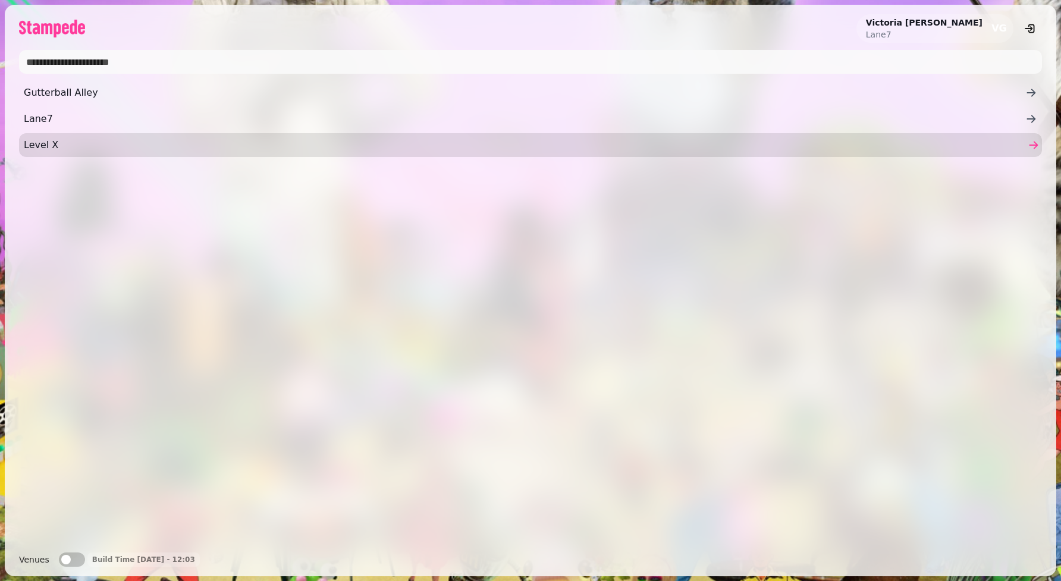
click at [113, 136] on link "Level X" at bounding box center [530, 145] width 1022 height 24
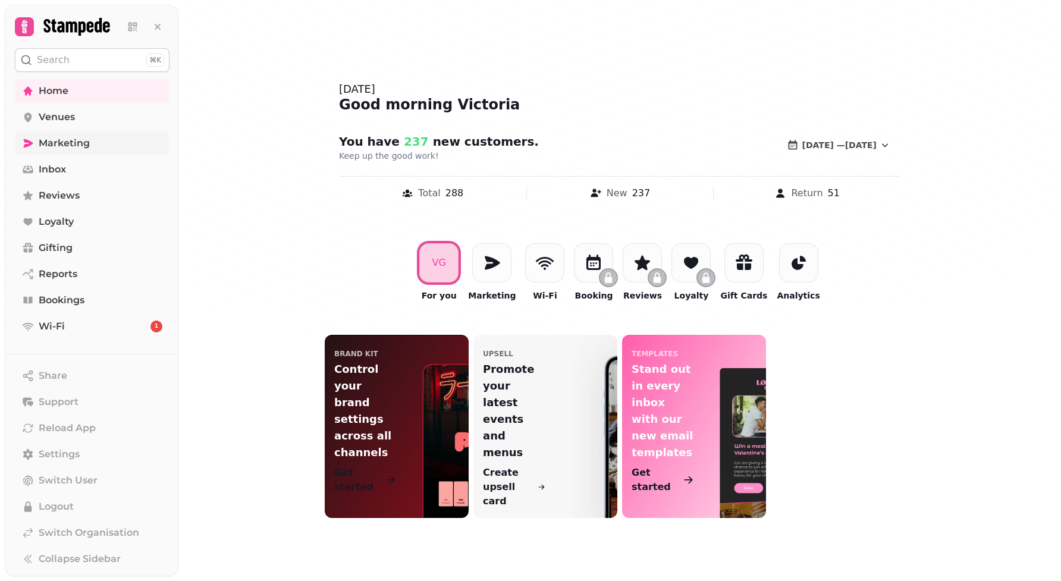
click at [72, 143] on span "Marketing" at bounding box center [64, 143] width 51 height 14
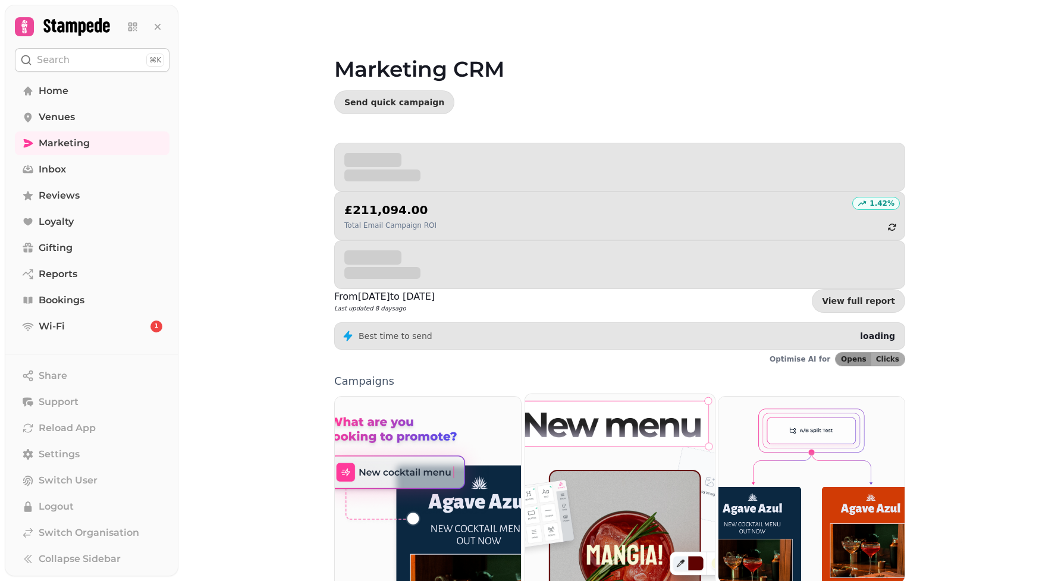
click at [600, 476] on img at bounding box center [619, 512] width 209 height 260
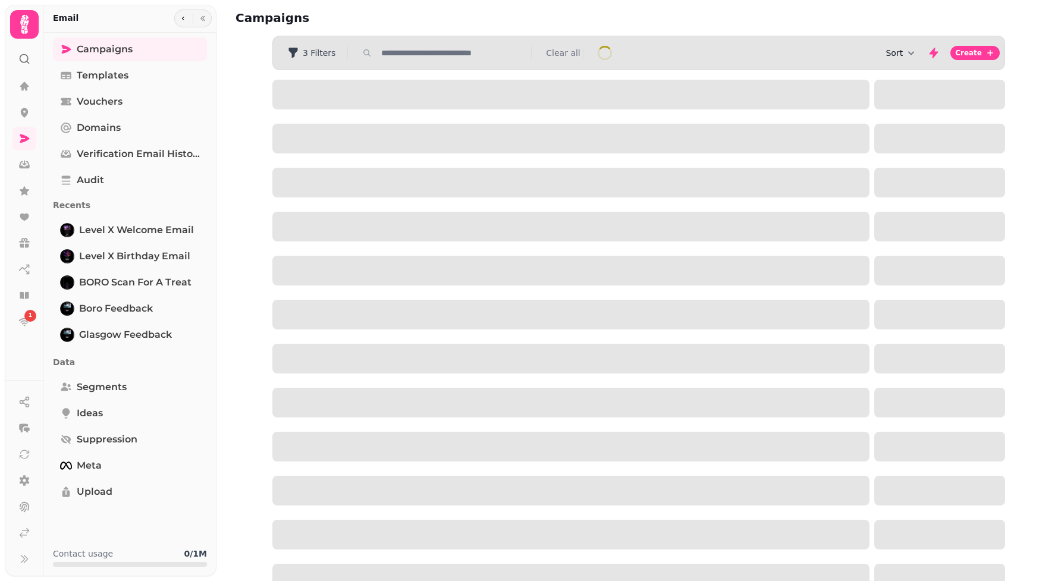
click at [914, 56] on icon "button" at bounding box center [911, 53] width 12 height 12
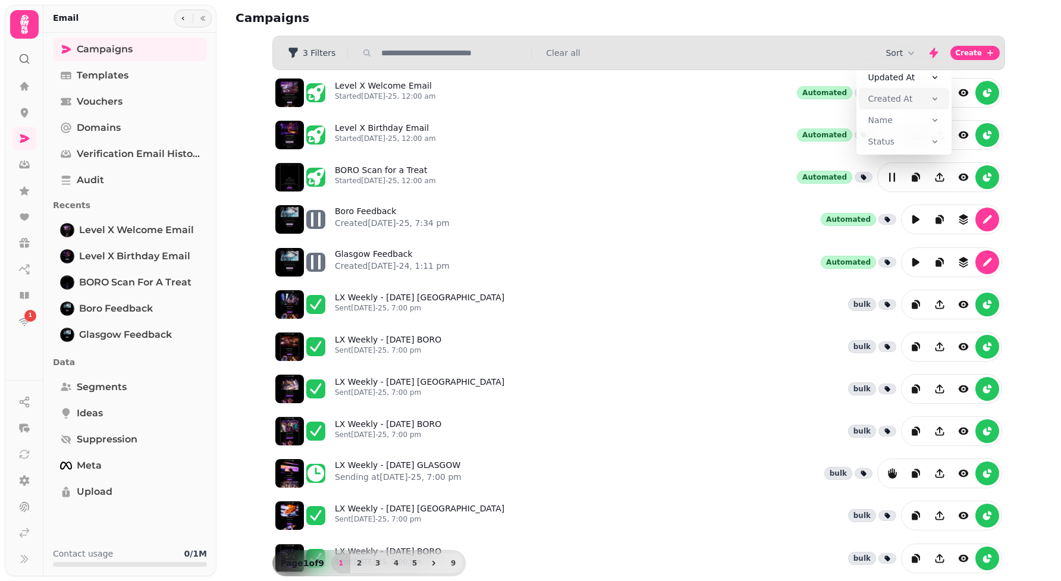
click at [899, 100] on span "Created At" at bounding box center [890, 99] width 45 height 12
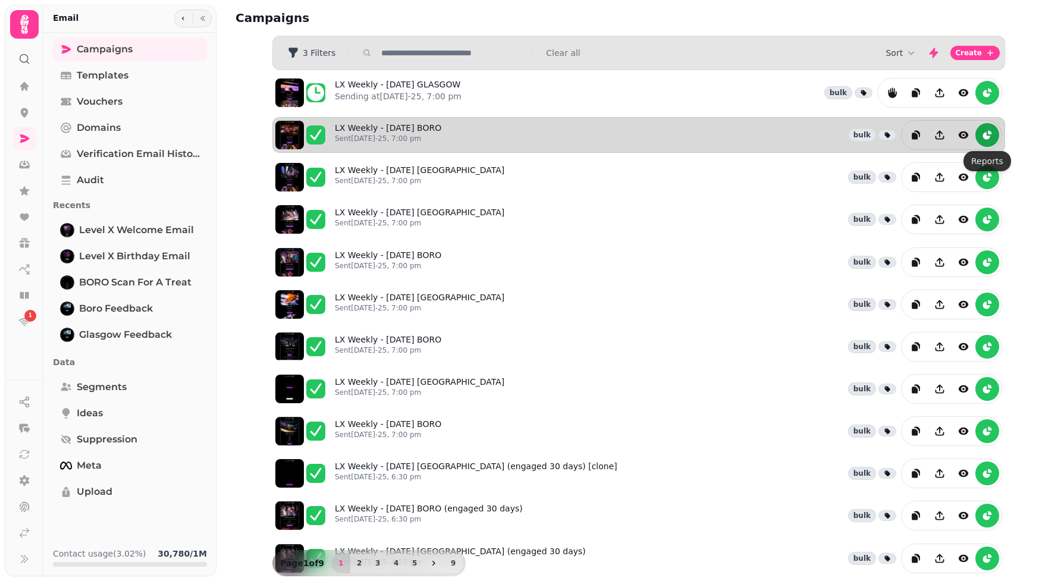
click at [983, 139] on icon "reports" at bounding box center [986, 135] width 7 height 7
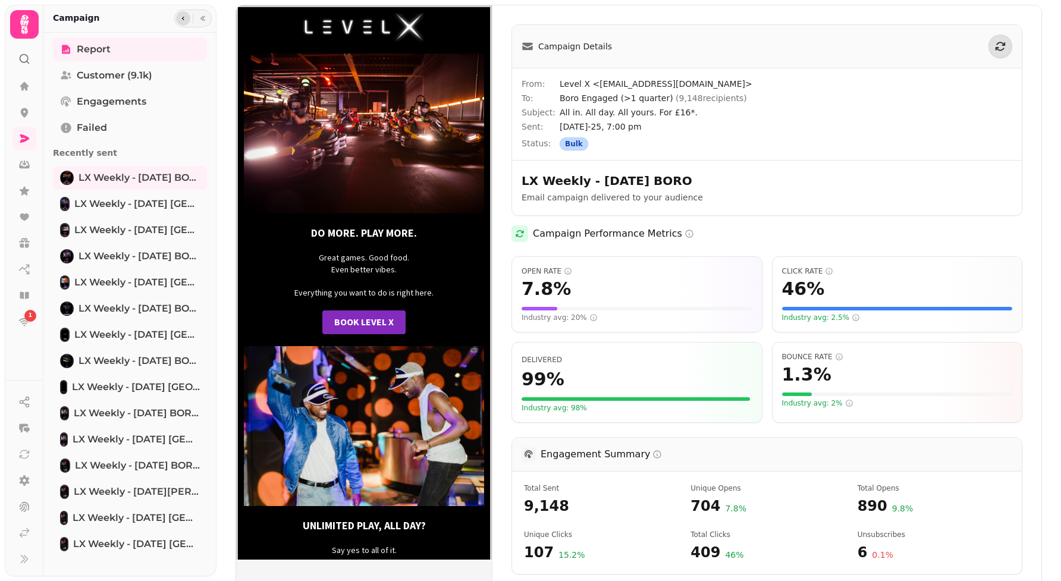
click at [187, 18] on button "button" at bounding box center [183, 18] width 14 height 14
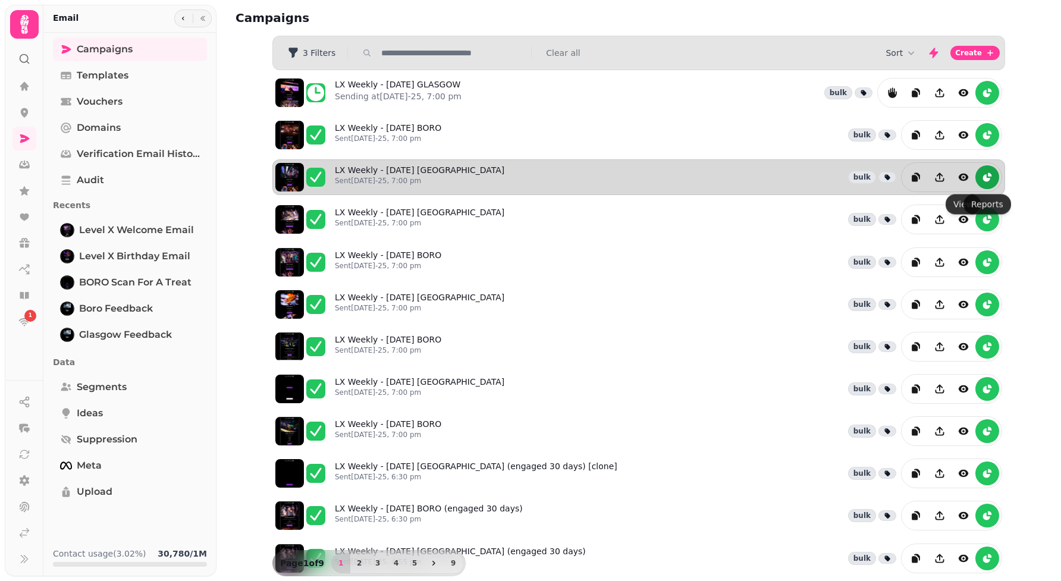
click at [987, 179] on icon "reports" at bounding box center [987, 177] width 12 height 12
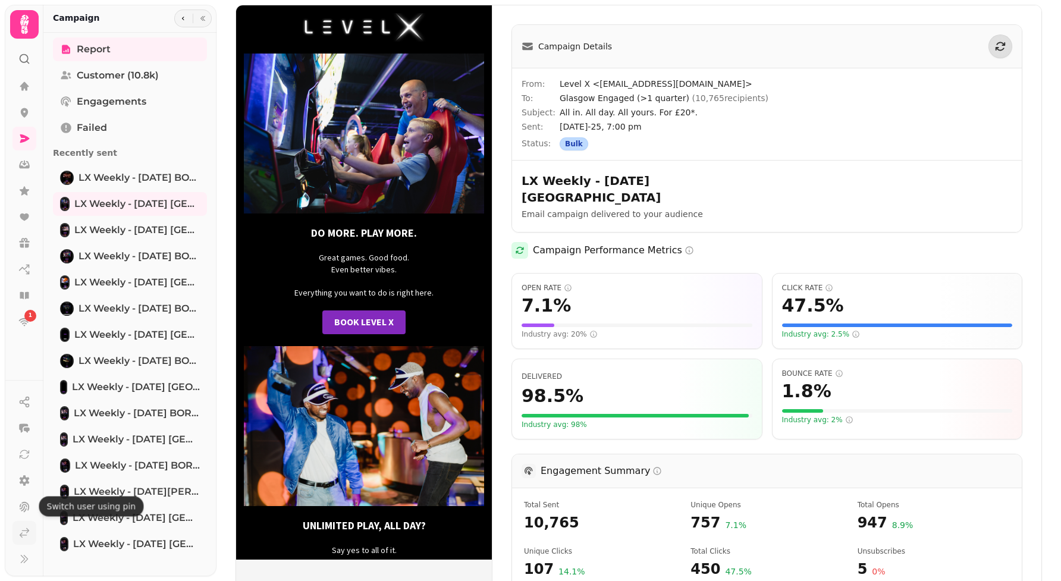
click at [29, 528] on icon at bounding box center [24, 533] width 12 height 12
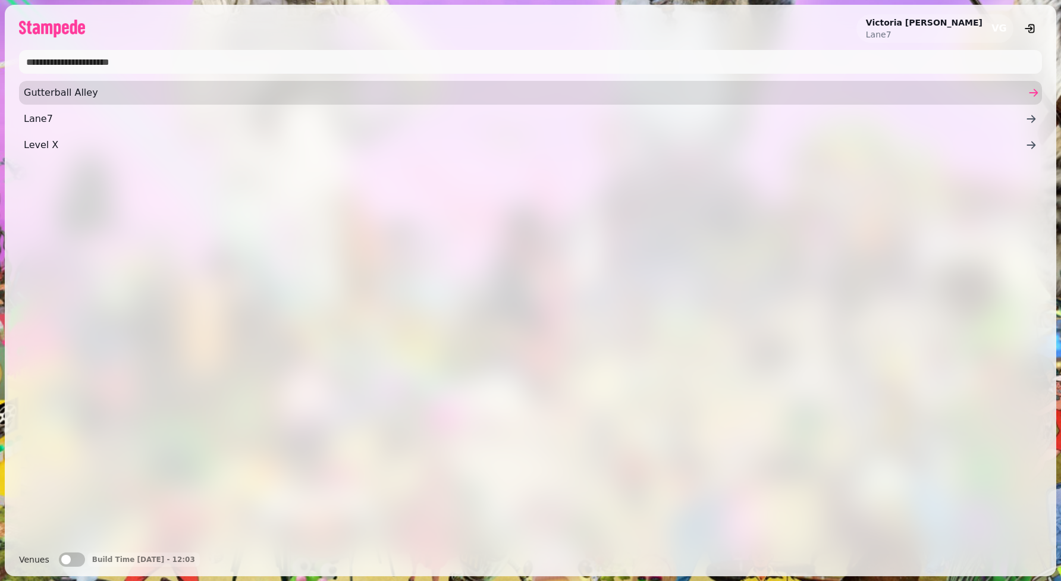
click at [218, 91] on span "Gutterball Alley" at bounding box center [524, 93] width 1001 height 14
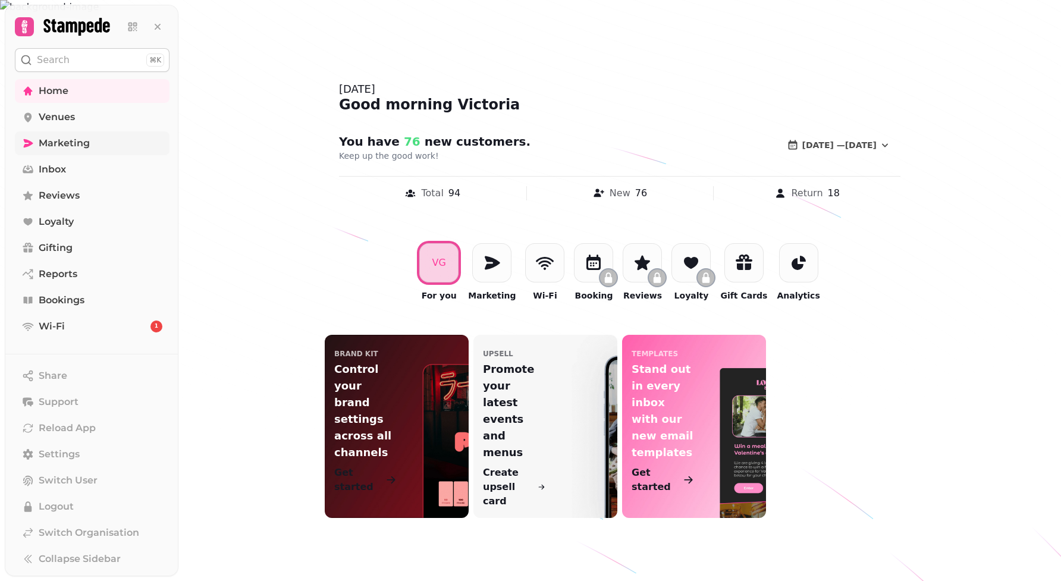
click at [122, 139] on link "Marketing" at bounding box center [92, 143] width 155 height 24
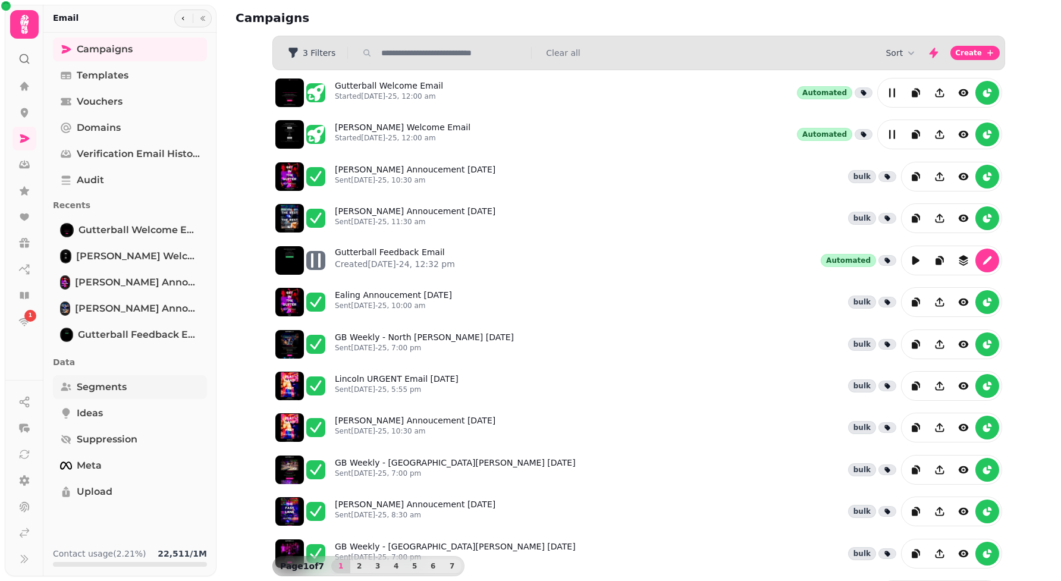
click at [133, 390] on link "Segments" at bounding box center [130, 387] width 154 height 24
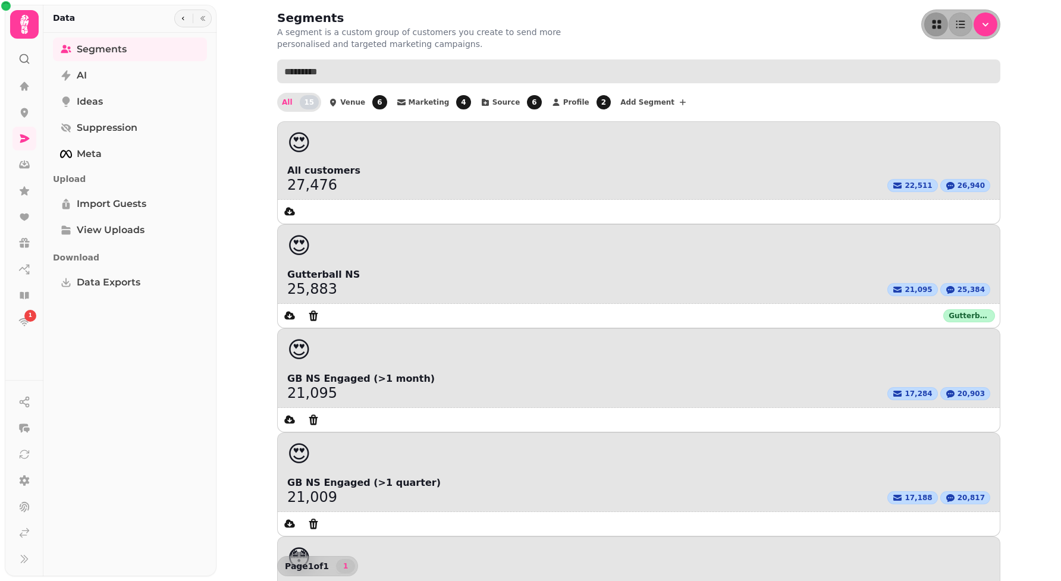
click at [554, 79] on input "text" at bounding box center [638, 71] width 723 height 24
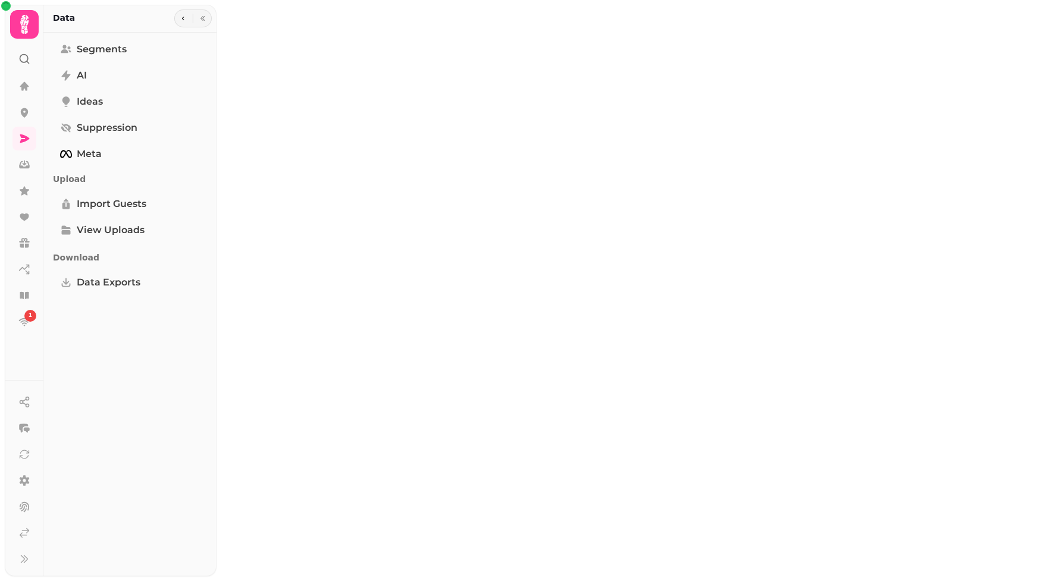
select select "**"
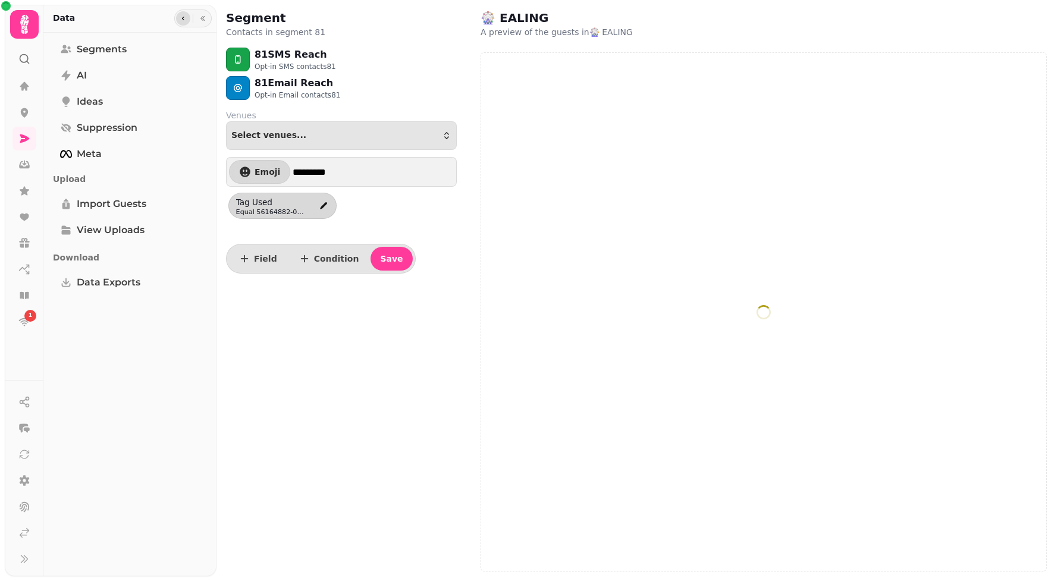
click at [188, 17] on button "button" at bounding box center [183, 18] width 14 height 14
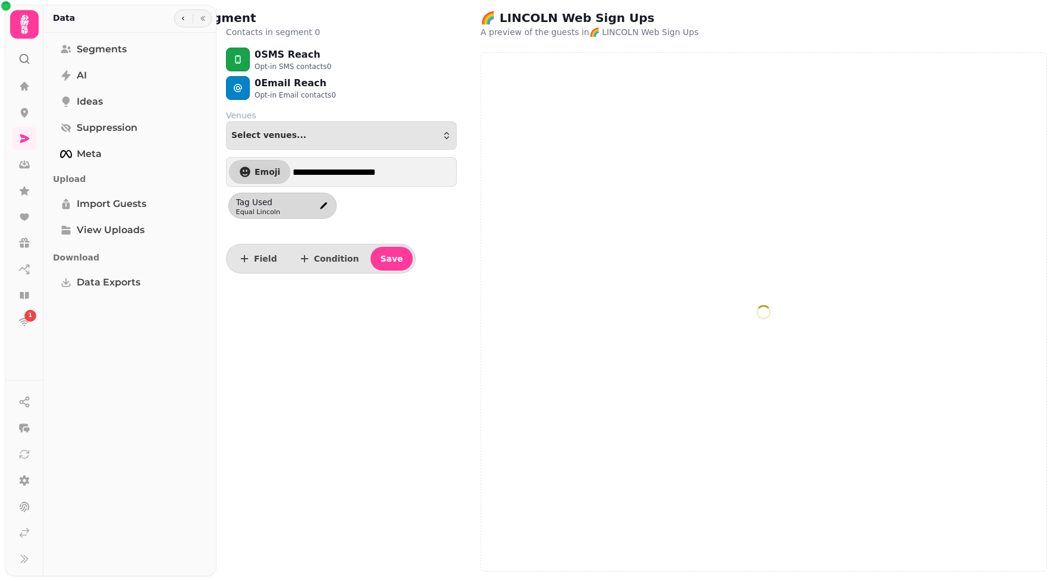
select select "**"
click at [182, 11] on button "button" at bounding box center [183, 18] width 14 height 14
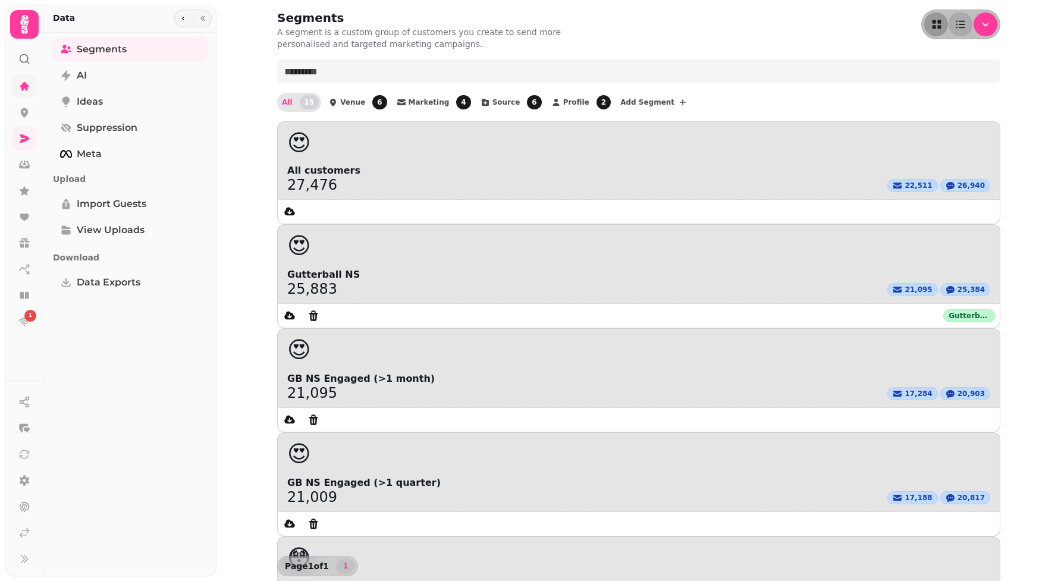
click at [36, 84] on link at bounding box center [24, 86] width 24 height 24
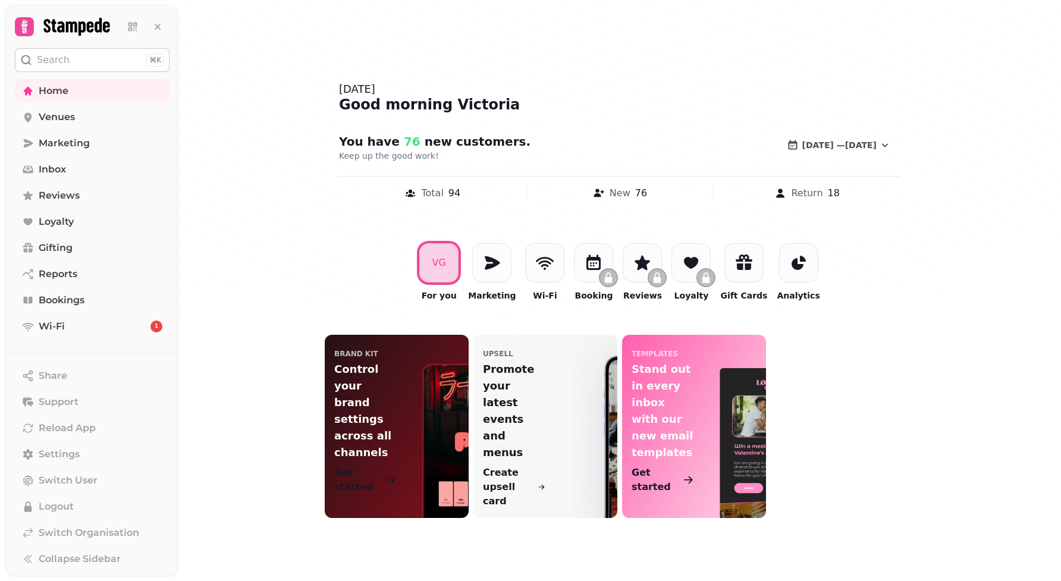
click at [86, 155] on nav "Home Venues Marketing Inbox Reviews Loyalty Gifting Reports Bookings Wi-Fi 1" at bounding box center [92, 208] width 174 height 259
click at [89, 141] on link "Marketing" at bounding box center [92, 143] width 155 height 24
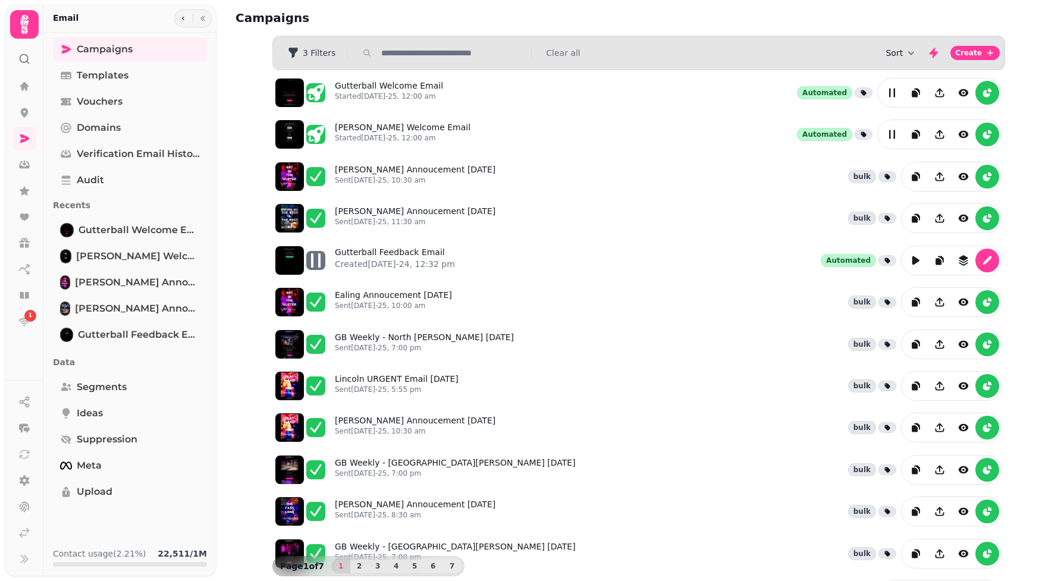
click at [899, 58] on button "Sort" at bounding box center [901, 53] width 32 height 12
click at [901, 93] on span "Created At" at bounding box center [890, 99] width 45 height 12
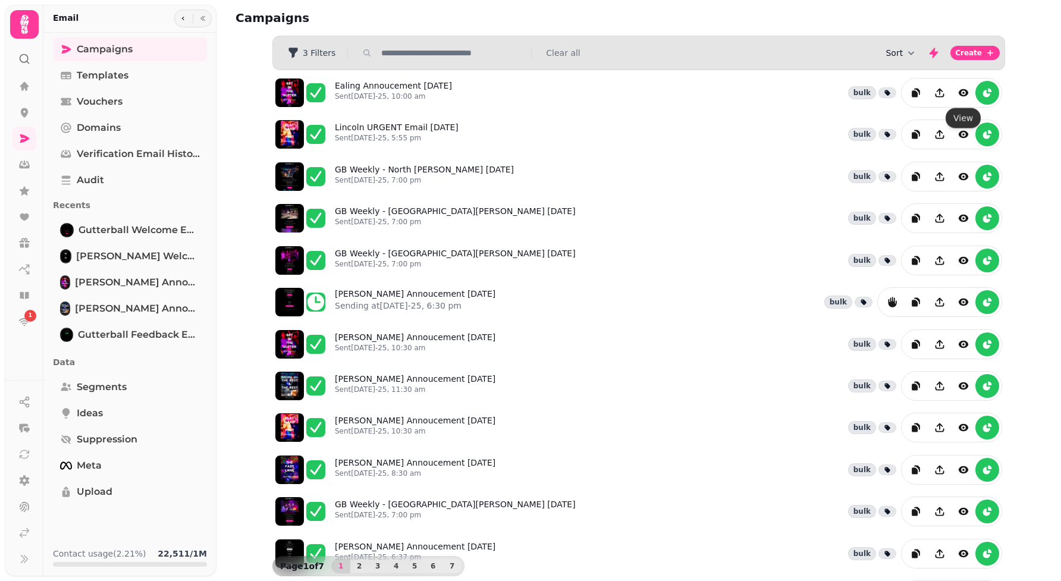
click at [901, 55] on button "Sort" at bounding box center [901, 53] width 32 height 12
click at [1024, 112] on div "Campaigns Filters 3 Filters Clear all Sort Create Ealing Annoucement [DATE] Sen…" at bounding box center [638, 290] width 844 height 581
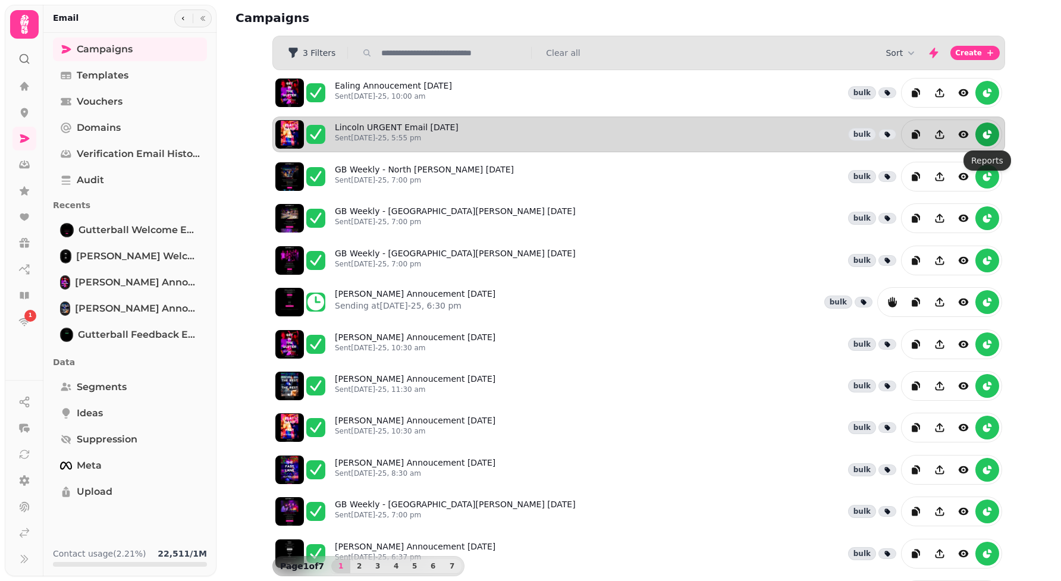
click at [988, 138] on icon "reports" at bounding box center [986, 134] width 7 height 7
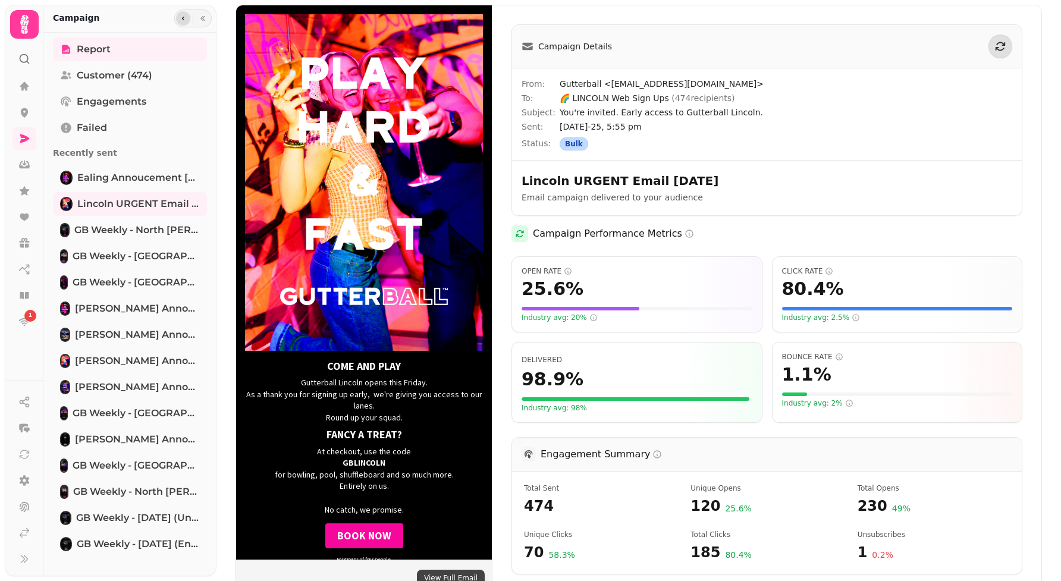
click at [180, 20] on icon "button" at bounding box center [183, 18] width 7 height 7
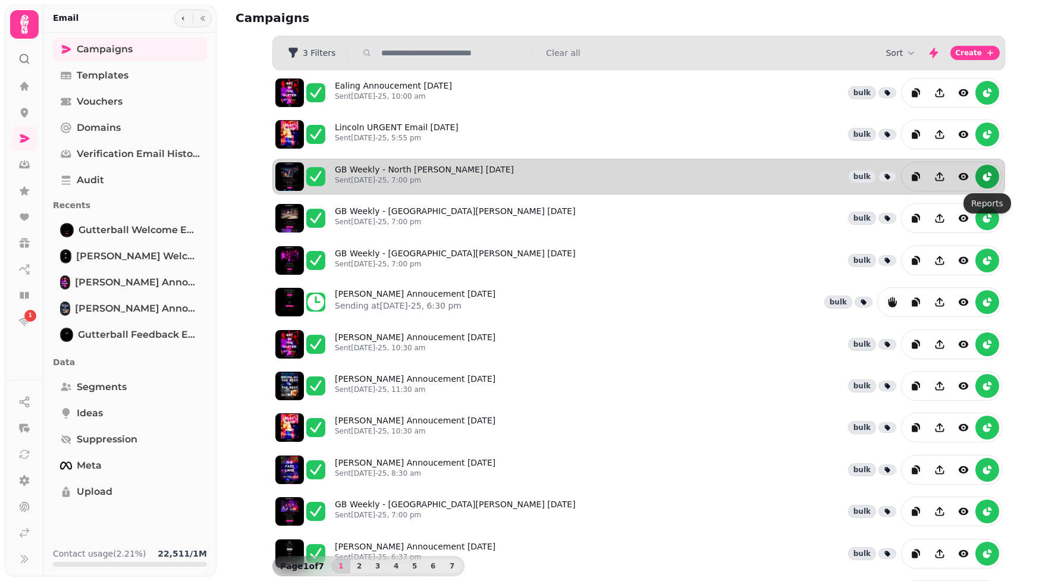
click at [992, 179] on button "reports" at bounding box center [987, 177] width 24 height 24
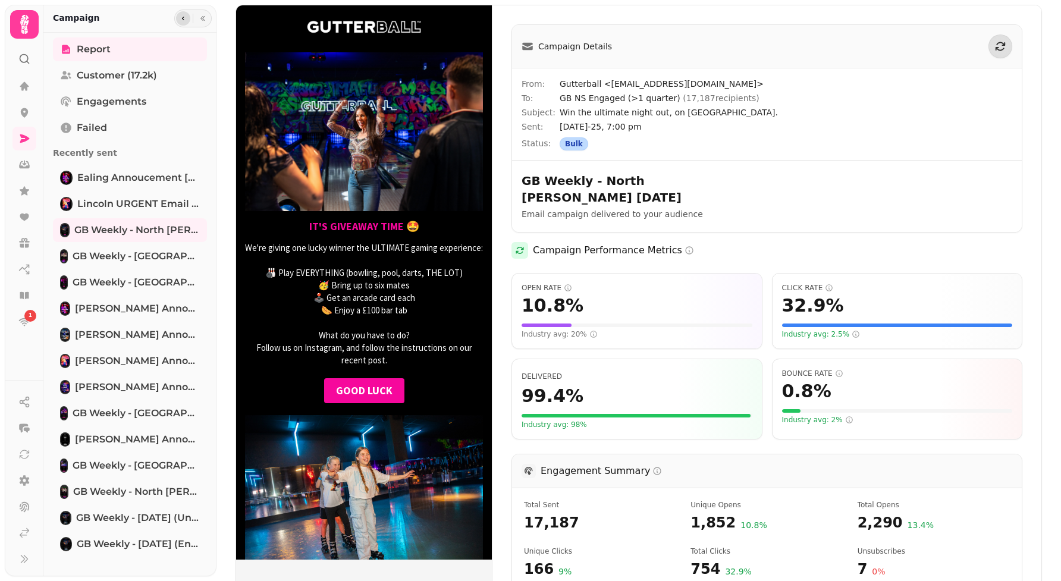
click at [183, 19] on icon "button" at bounding box center [183, 18] width 7 height 7
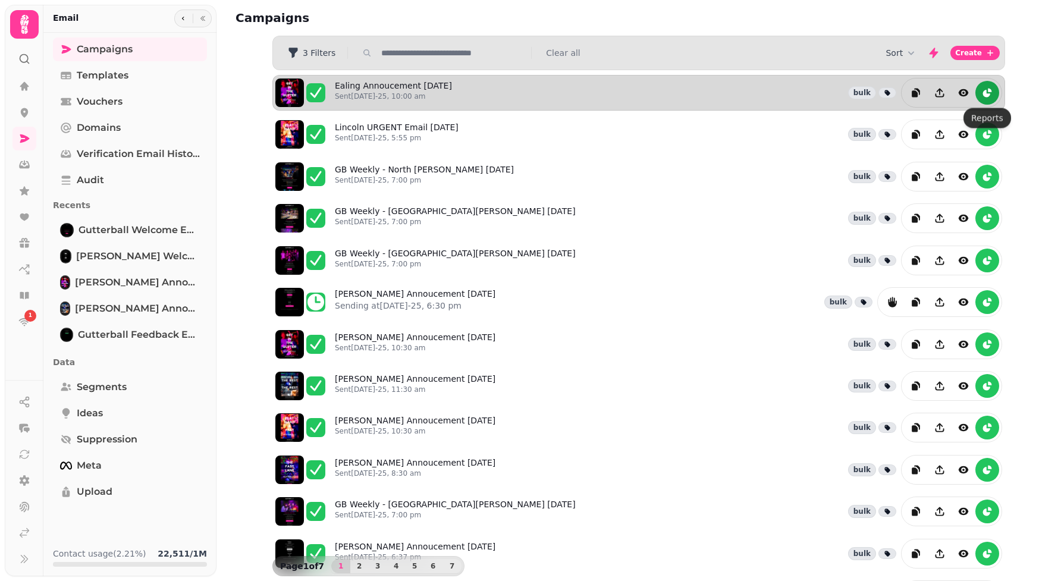
click at [984, 90] on icon "reports" at bounding box center [987, 93] width 12 height 12
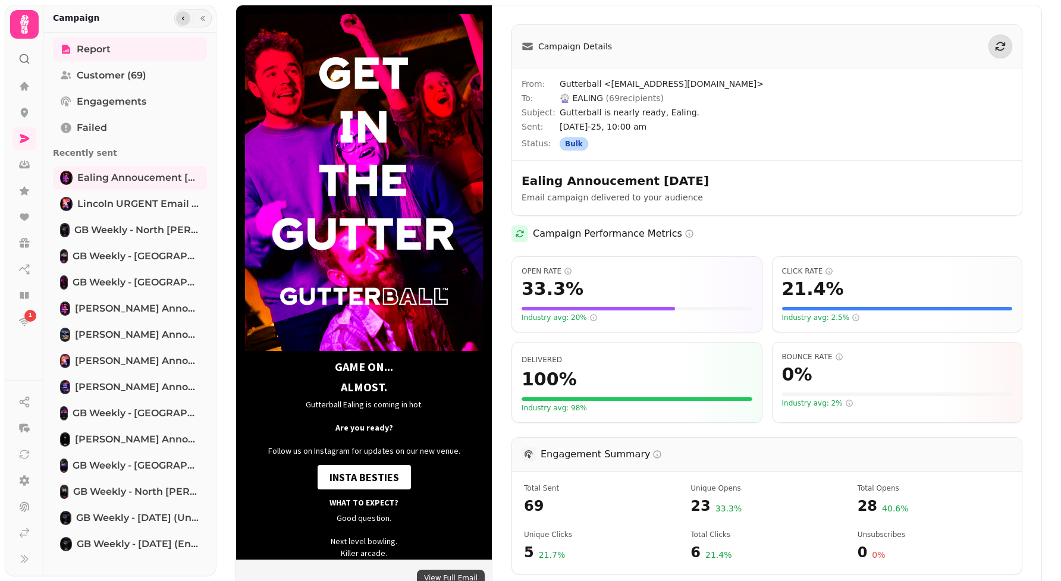
click at [178, 20] on button "button" at bounding box center [183, 18] width 14 height 14
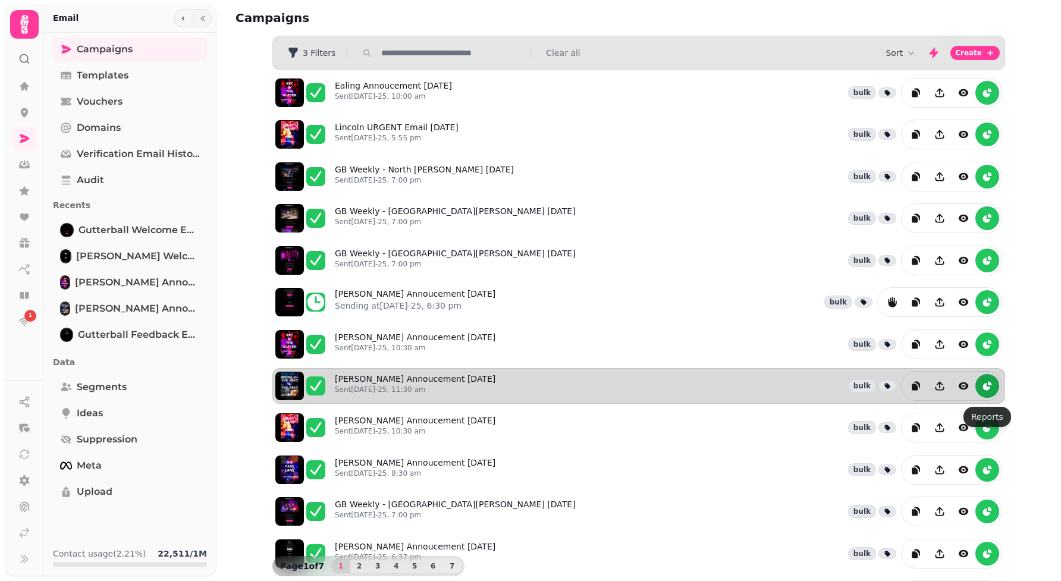
click at [992, 389] on icon "reports" at bounding box center [987, 386] width 12 height 12
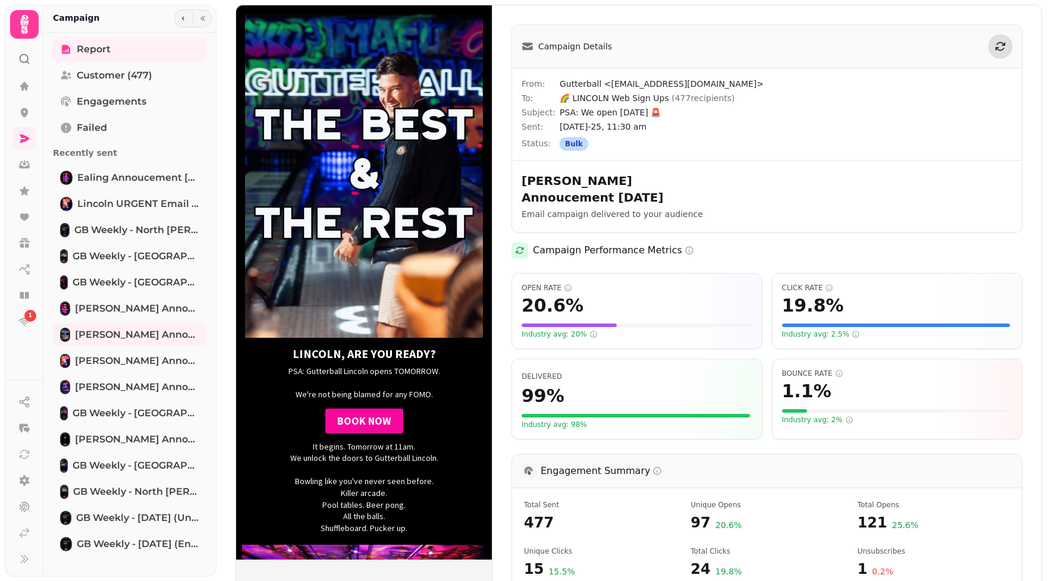
click at [174, 20] on div at bounding box center [192, 19] width 37 height 18
click at [185, 20] on icon "button" at bounding box center [183, 18] width 7 height 7
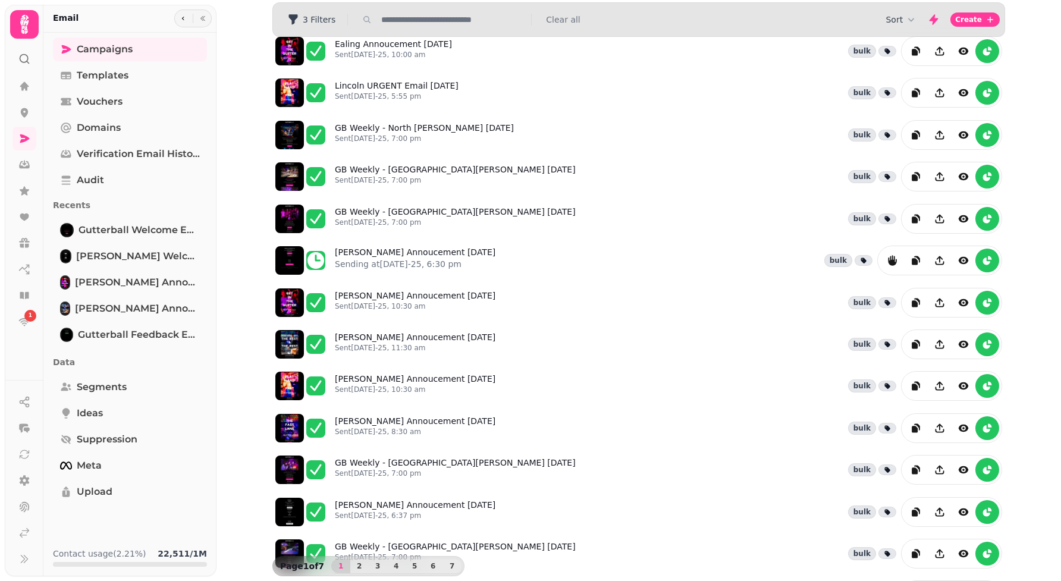
scroll to position [43, 0]
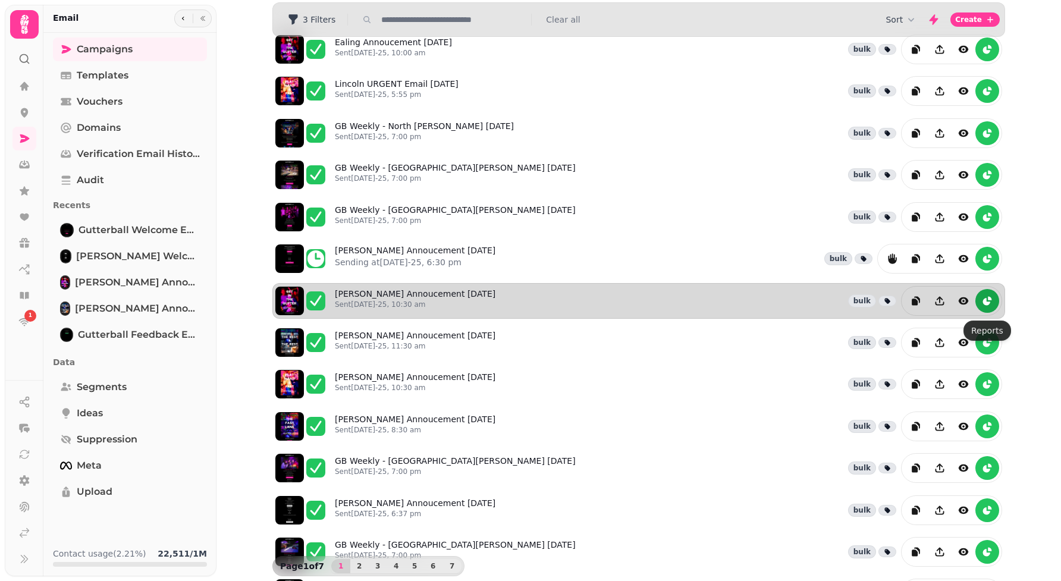
click at [982, 307] on icon "reports" at bounding box center [987, 301] width 12 height 12
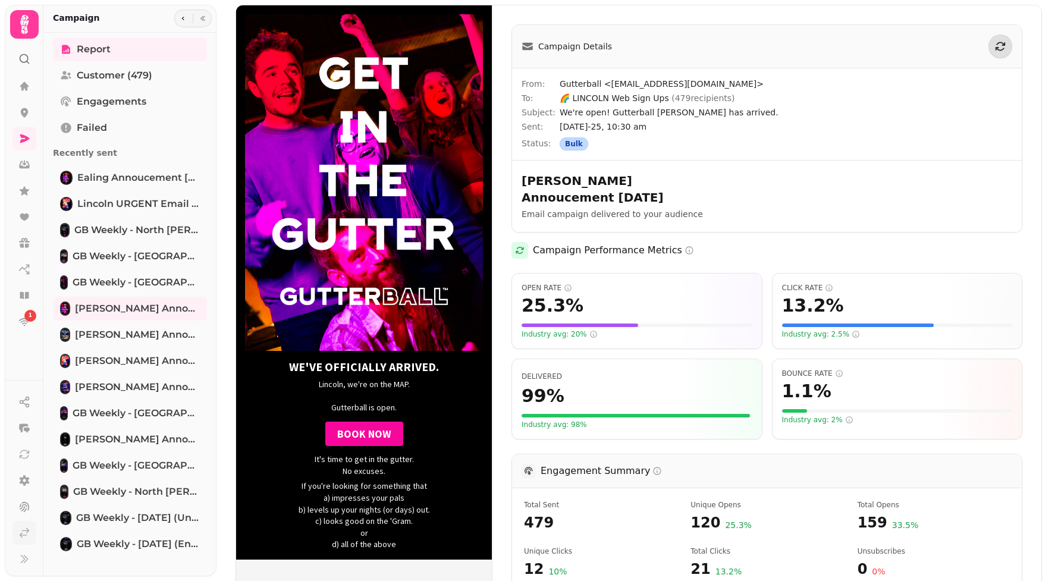
click at [30, 527] on icon at bounding box center [24, 533] width 12 height 12
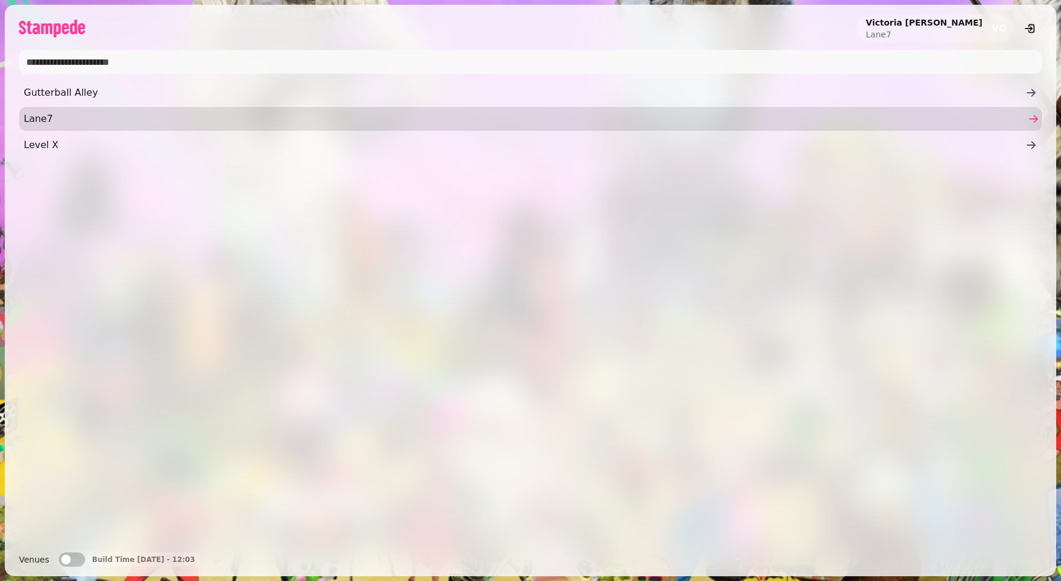
click at [70, 124] on span "Lane7" at bounding box center [524, 119] width 1001 height 14
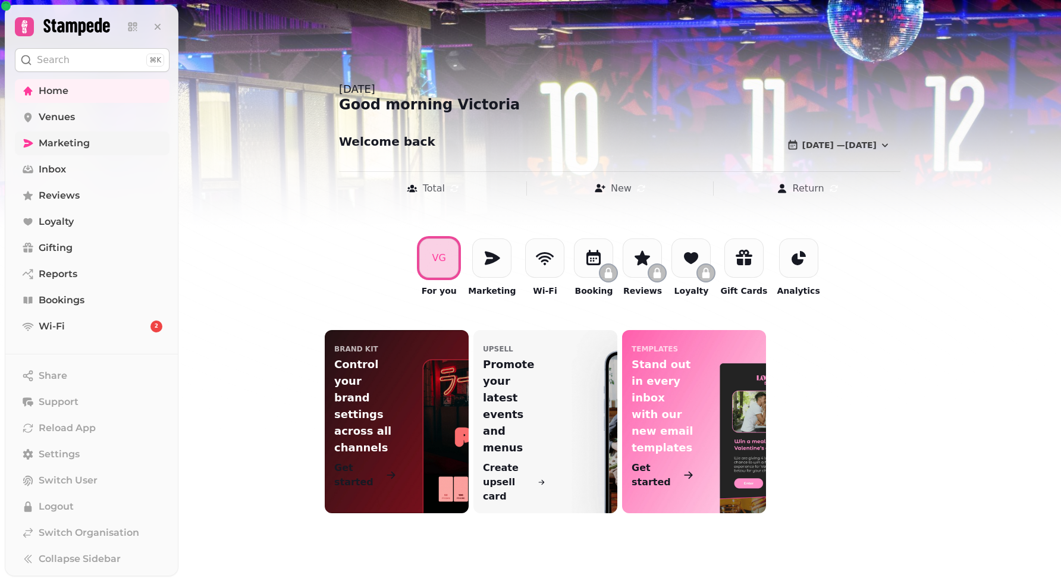
click at [70, 150] on link "Marketing" at bounding box center [92, 143] width 155 height 24
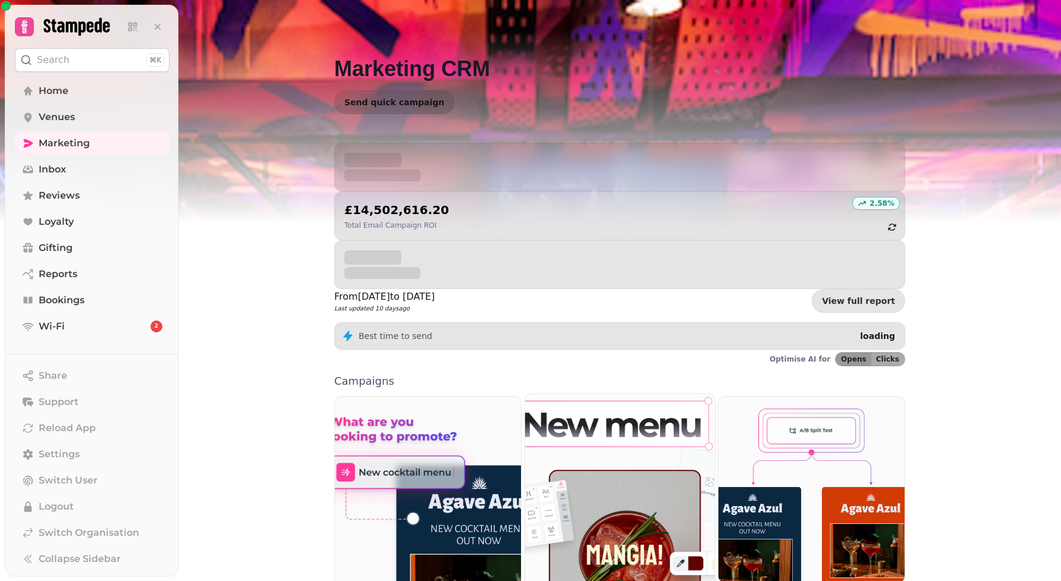
click at [574, 505] on link "Email" at bounding box center [619, 532] width 191 height 278
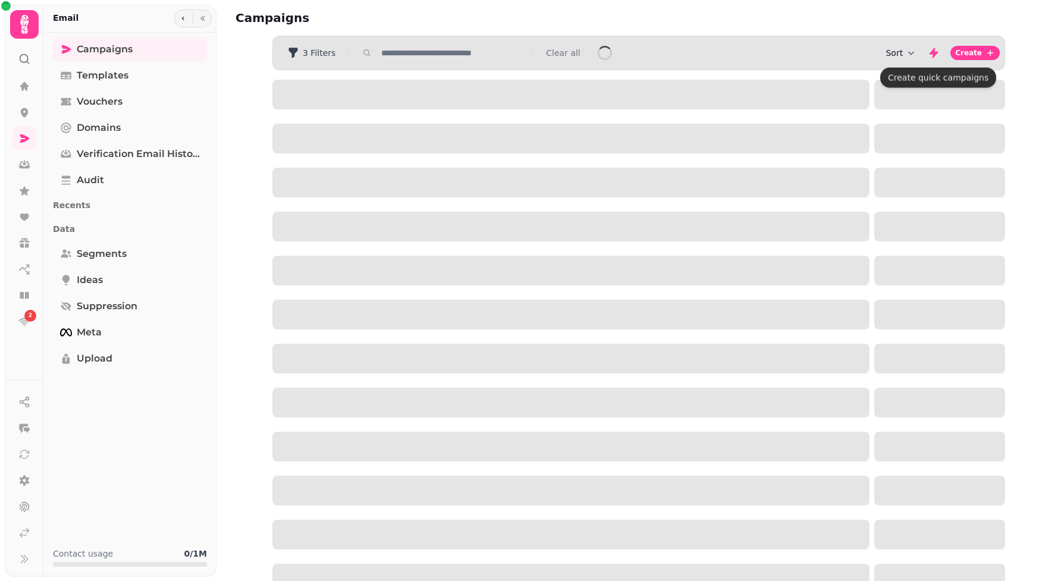
click at [895, 56] on button "Sort" at bounding box center [901, 53] width 32 height 12
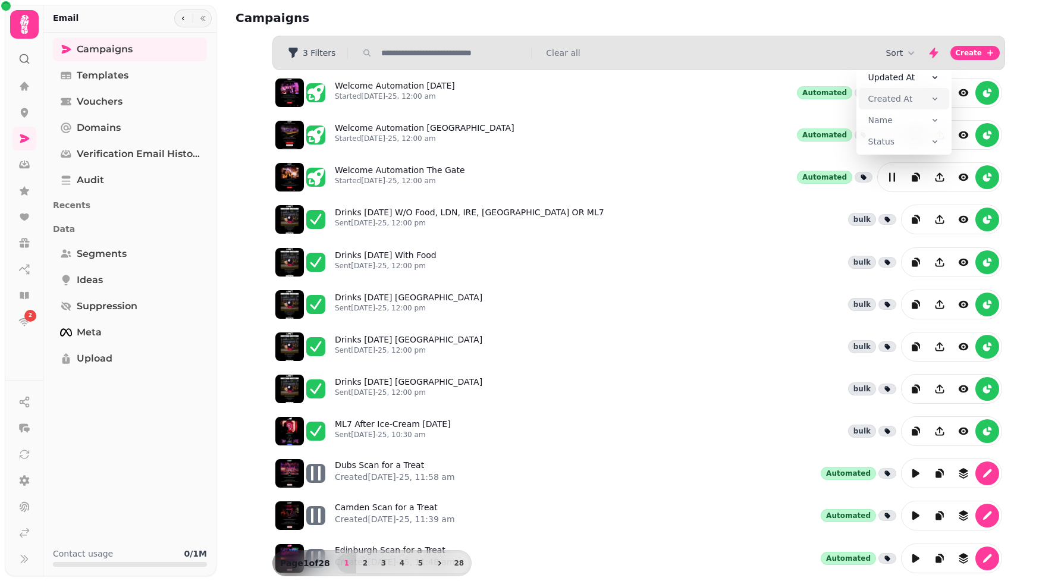
click at [896, 96] on span "Created At" at bounding box center [890, 99] width 45 height 12
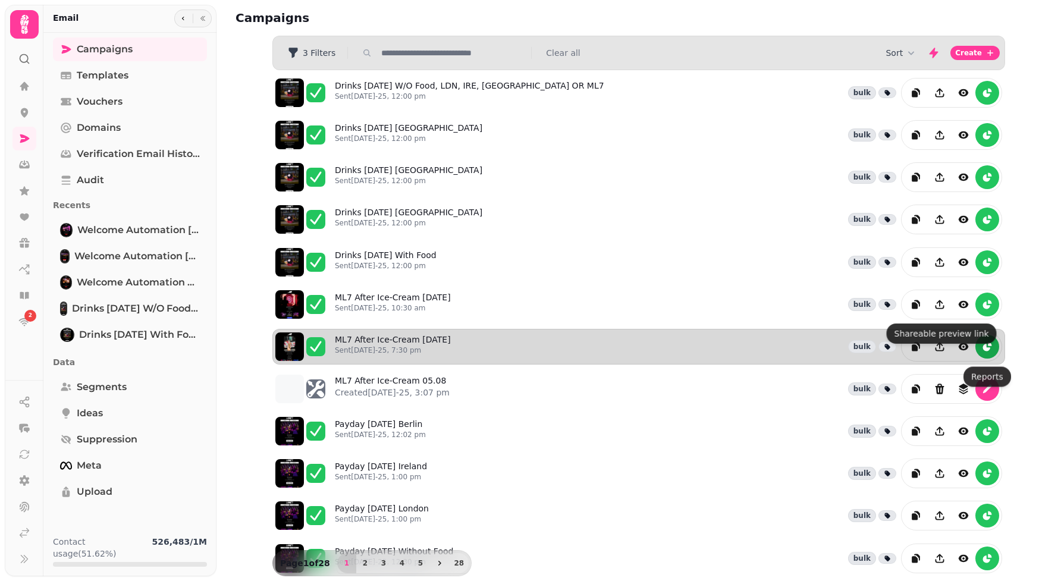
click at [990, 358] on button "reports" at bounding box center [987, 347] width 24 height 24
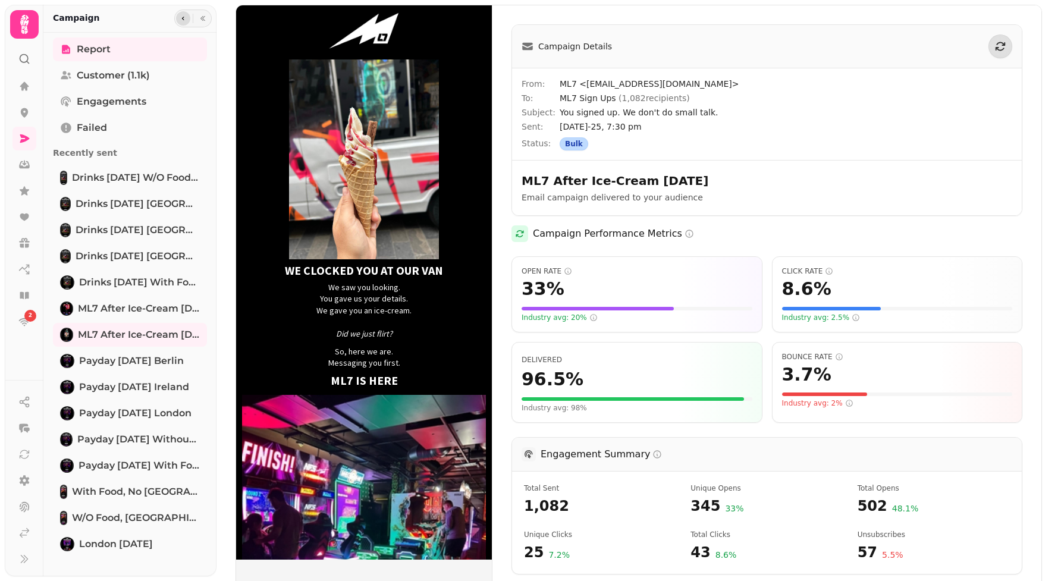
click at [185, 14] on button "button" at bounding box center [183, 18] width 14 height 14
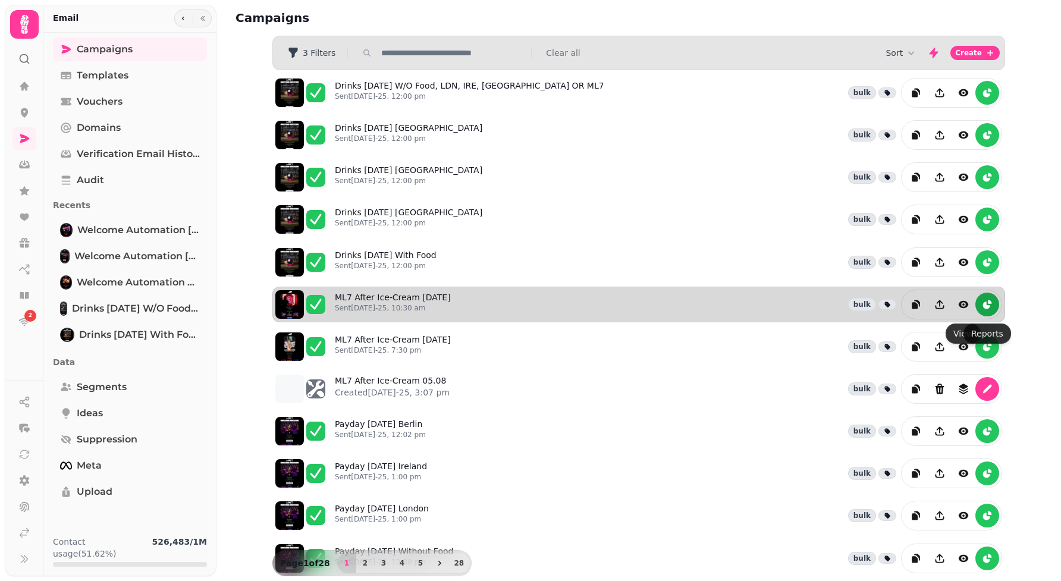
click at [985, 307] on icon "reports" at bounding box center [986, 304] width 7 height 7
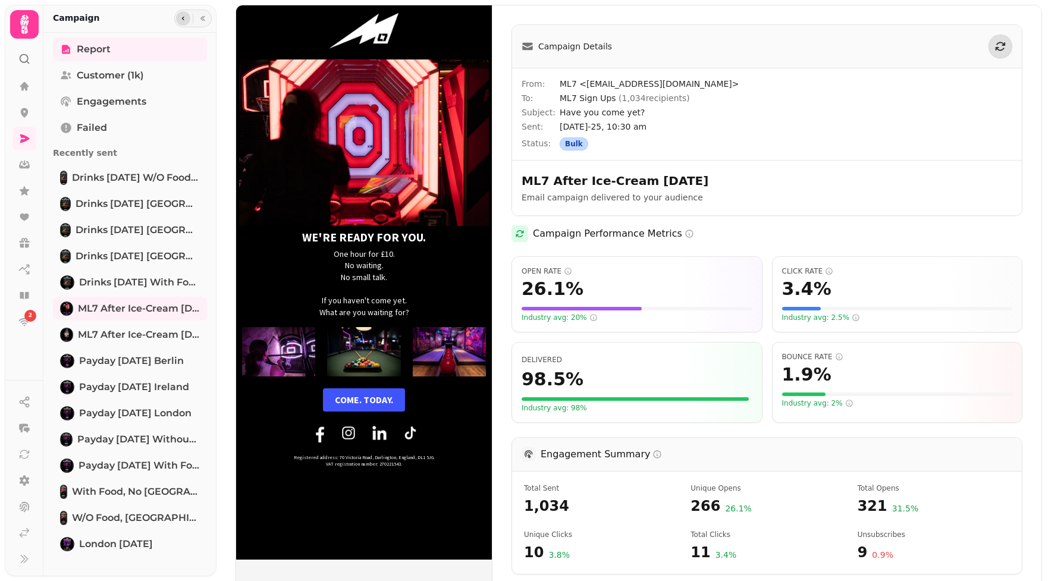
click at [181, 21] on icon "button" at bounding box center [183, 18] width 7 height 7
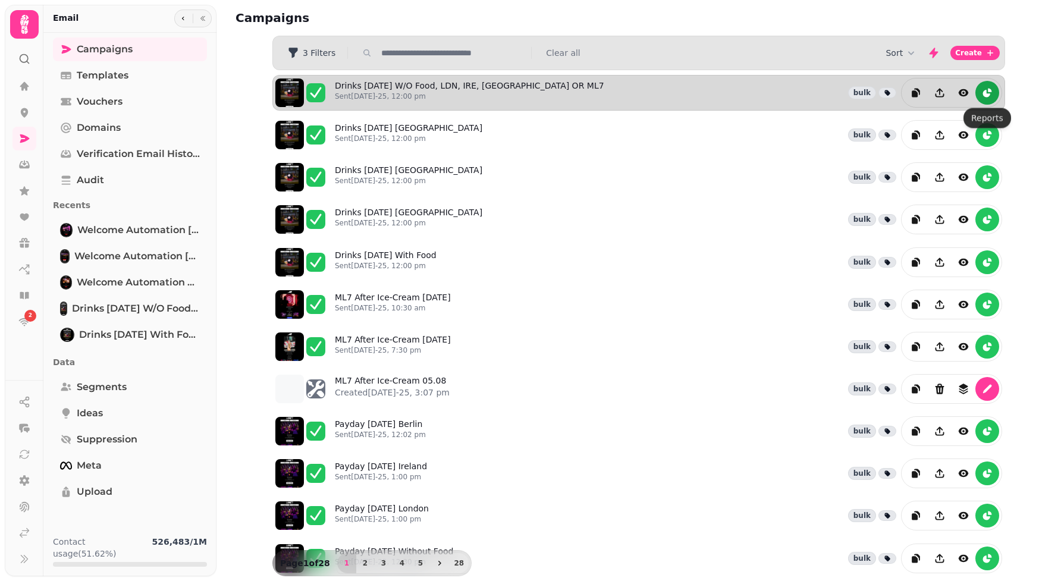
click at [990, 88] on icon "reports" at bounding box center [987, 93] width 12 height 12
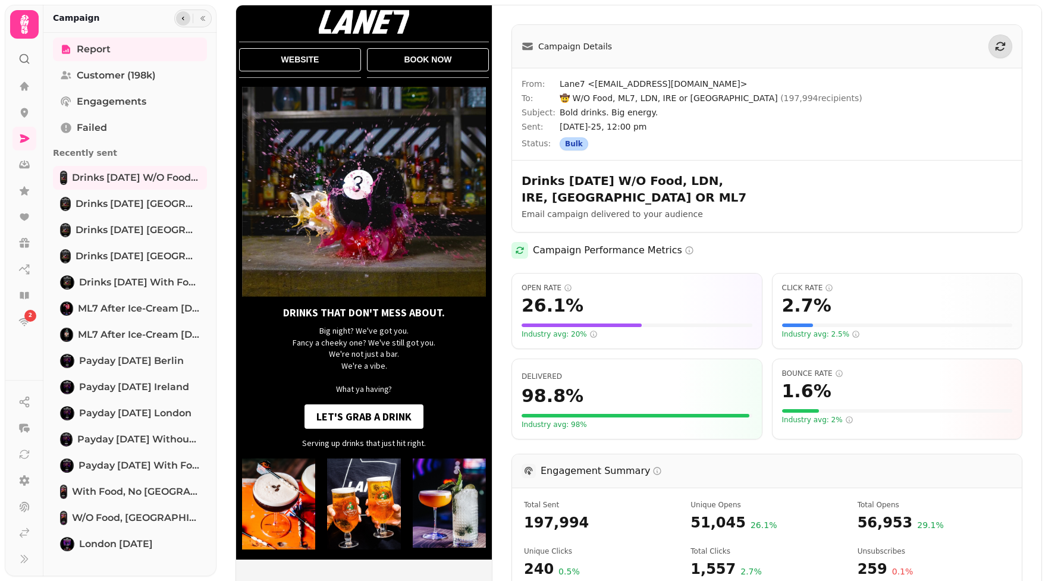
click at [180, 17] on icon "button" at bounding box center [183, 18] width 7 height 7
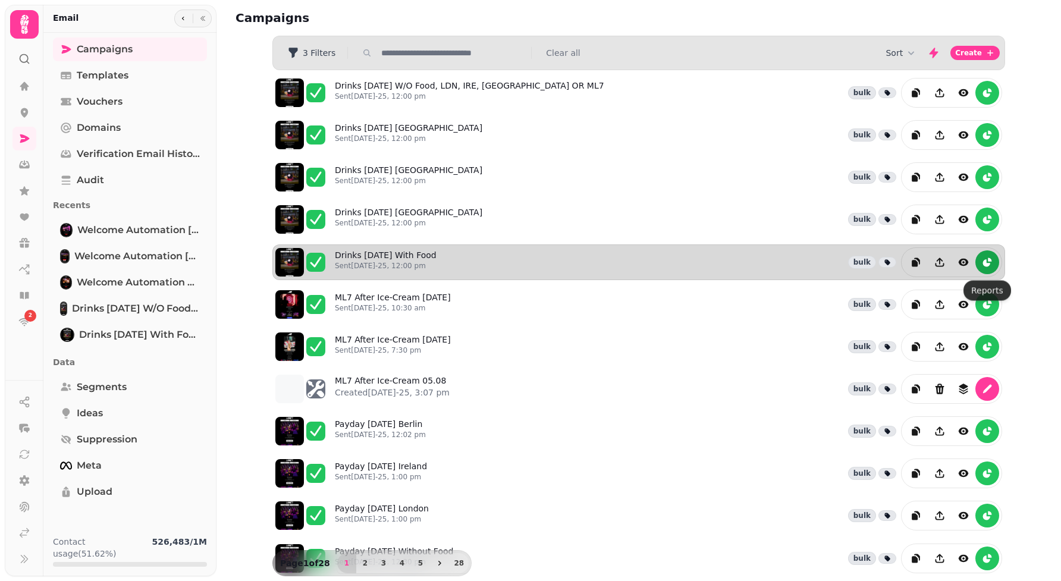
click at [992, 262] on icon "reports" at bounding box center [987, 262] width 12 height 12
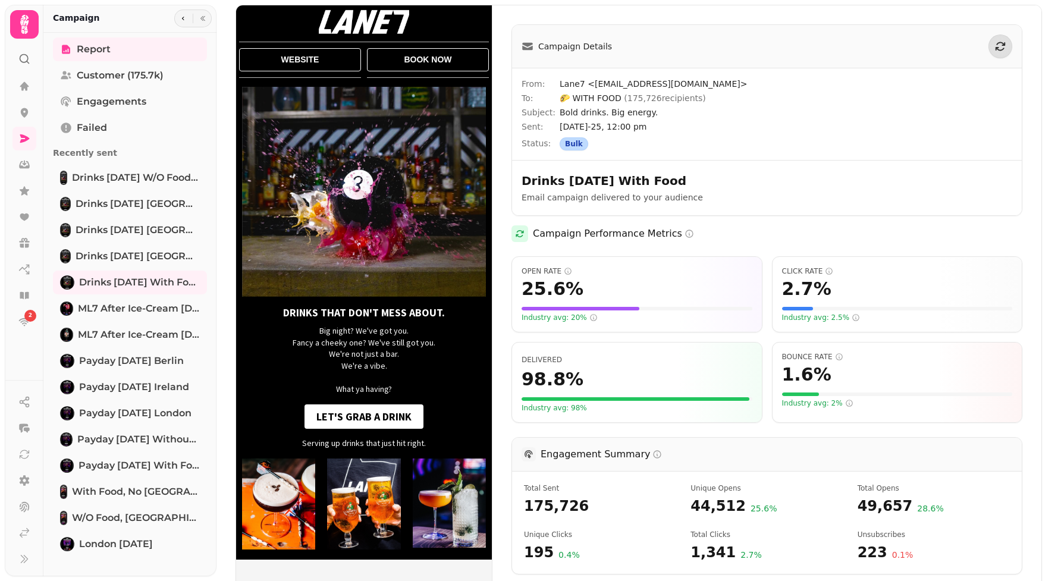
click at [181, 15] on icon "button" at bounding box center [183, 18] width 7 height 7
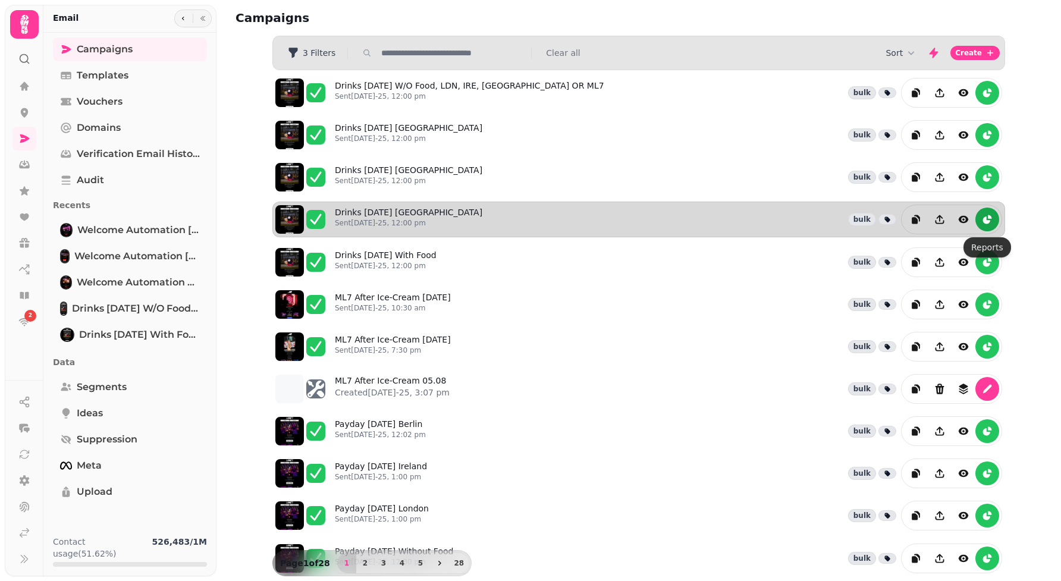
click at [987, 215] on button "reports" at bounding box center [987, 219] width 24 height 24
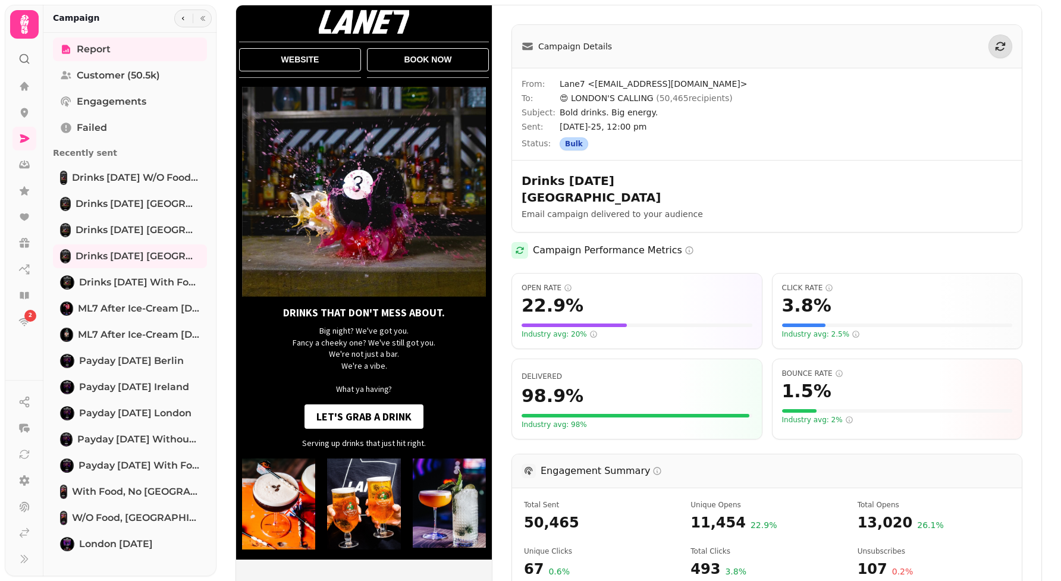
click at [176, 26] on div "Campaign" at bounding box center [129, 19] width 173 height 28
click at [176, 24] on div at bounding box center [192, 19] width 37 height 18
click at [188, 17] on button "button" at bounding box center [183, 18] width 14 height 14
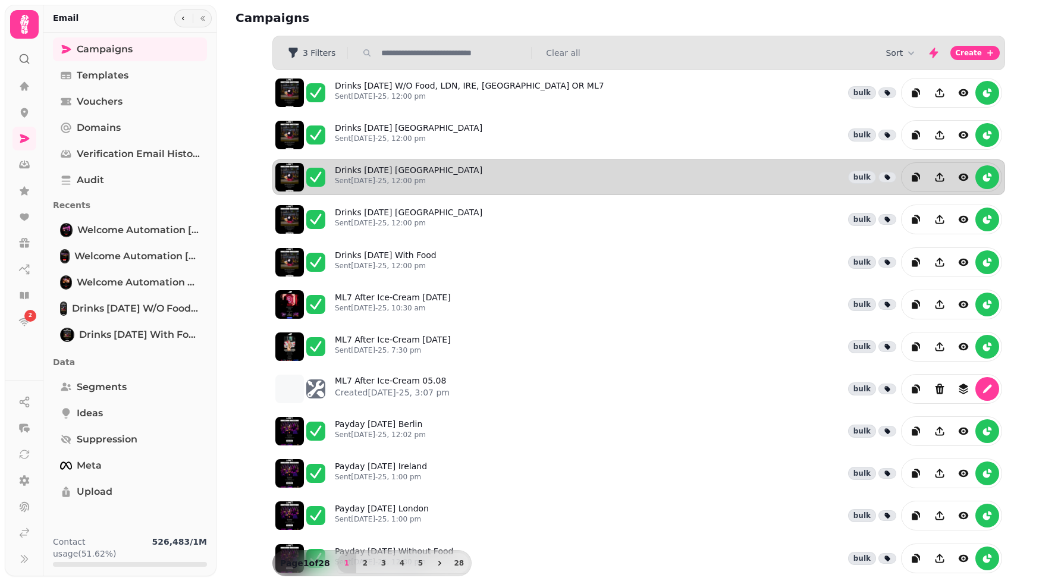
click at [999, 178] on div at bounding box center [951, 177] width 101 height 30
click at [986, 180] on icon "reports" at bounding box center [986, 177] width 7 height 7
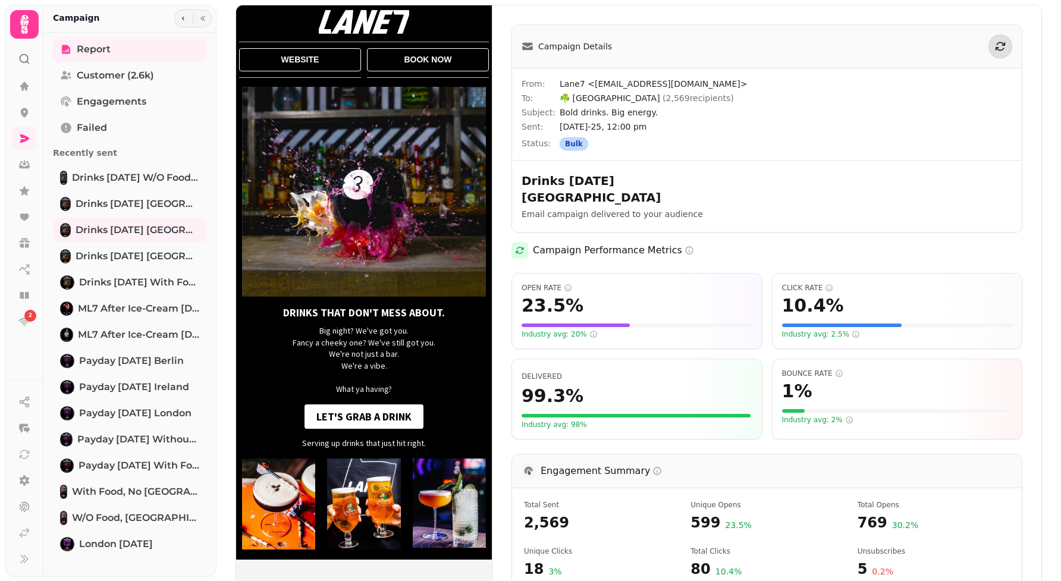
click at [171, 21] on div "Campaign" at bounding box center [129, 19] width 173 height 28
click at [181, 23] on button "button" at bounding box center [183, 18] width 14 height 14
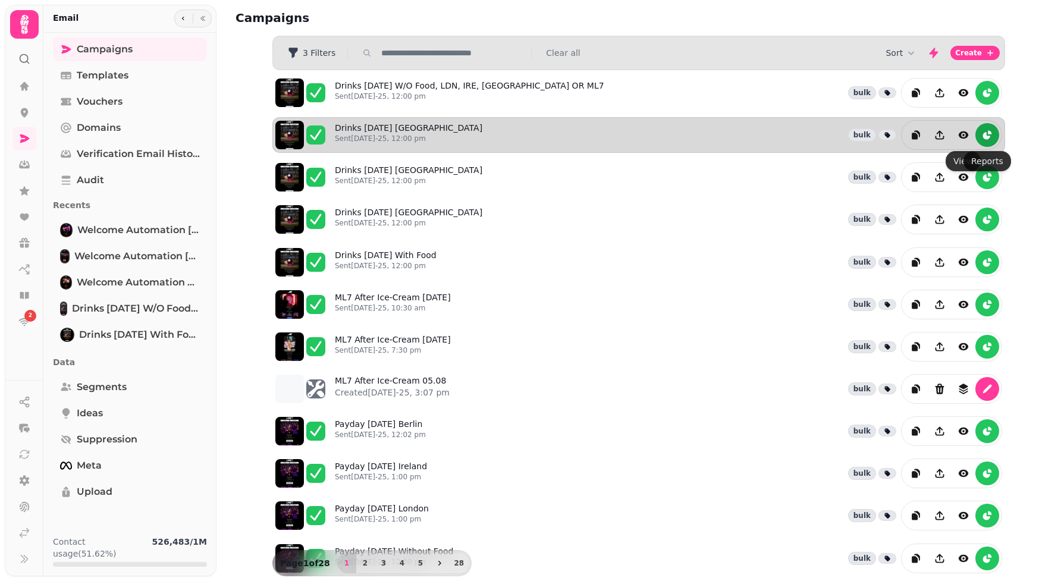
click at [989, 140] on icon "reports" at bounding box center [987, 135] width 12 height 12
